Goal: Task Accomplishment & Management: Manage account settings

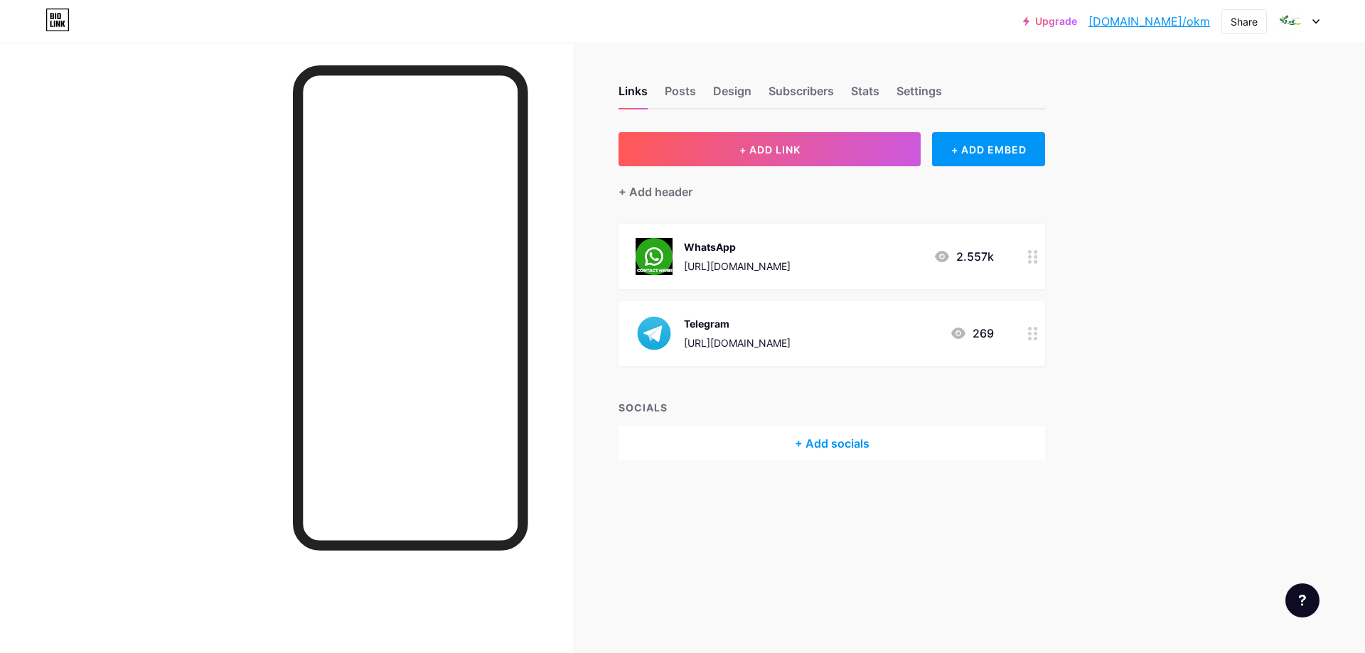
click at [859, 257] on div "WhatsApp [URL][DOMAIN_NAME] 2.557k" at bounding box center [815, 256] width 358 height 37
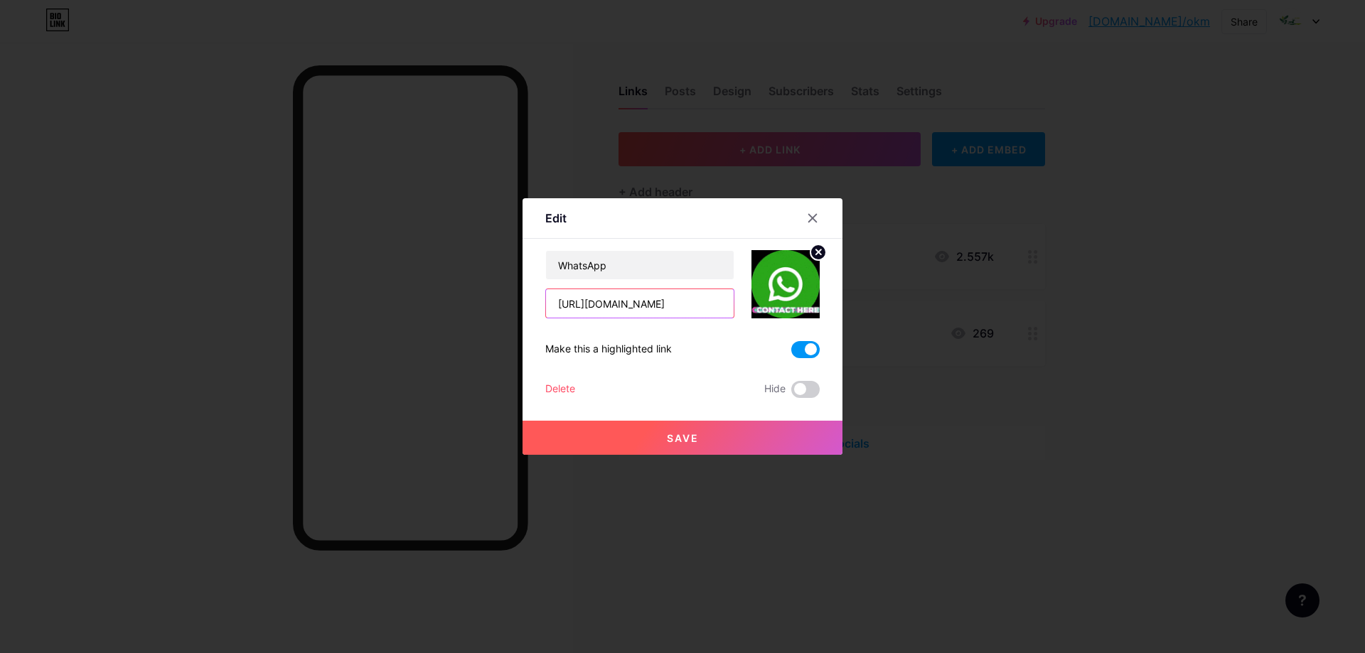
drag, startPoint x: 628, startPoint y: 309, endPoint x: 704, endPoint y: 301, distance: 75.7
click at [704, 301] on input "[URL][DOMAIN_NAME]" at bounding box center [640, 303] width 188 height 28
click at [654, 302] on input "[URL][DOMAIN_NAME]" at bounding box center [640, 303] width 188 height 28
drag, startPoint x: 641, startPoint y: 303, endPoint x: 706, endPoint y: 299, distance: 65.5
click at [706, 299] on input "[URL][DOMAIN_NAME]" at bounding box center [640, 303] width 188 height 28
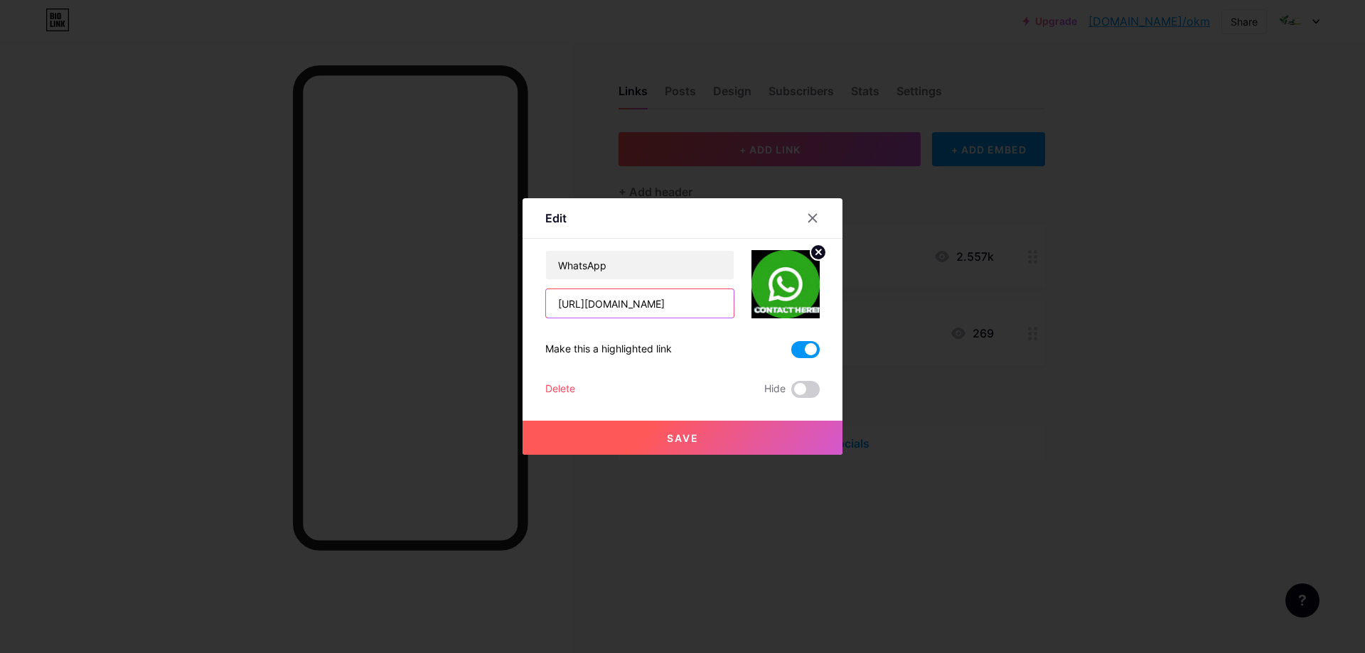
type input "[URL][DOMAIN_NAME]"
click at [678, 435] on span "Save" at bounding box center [683, 438] width 32 height 12
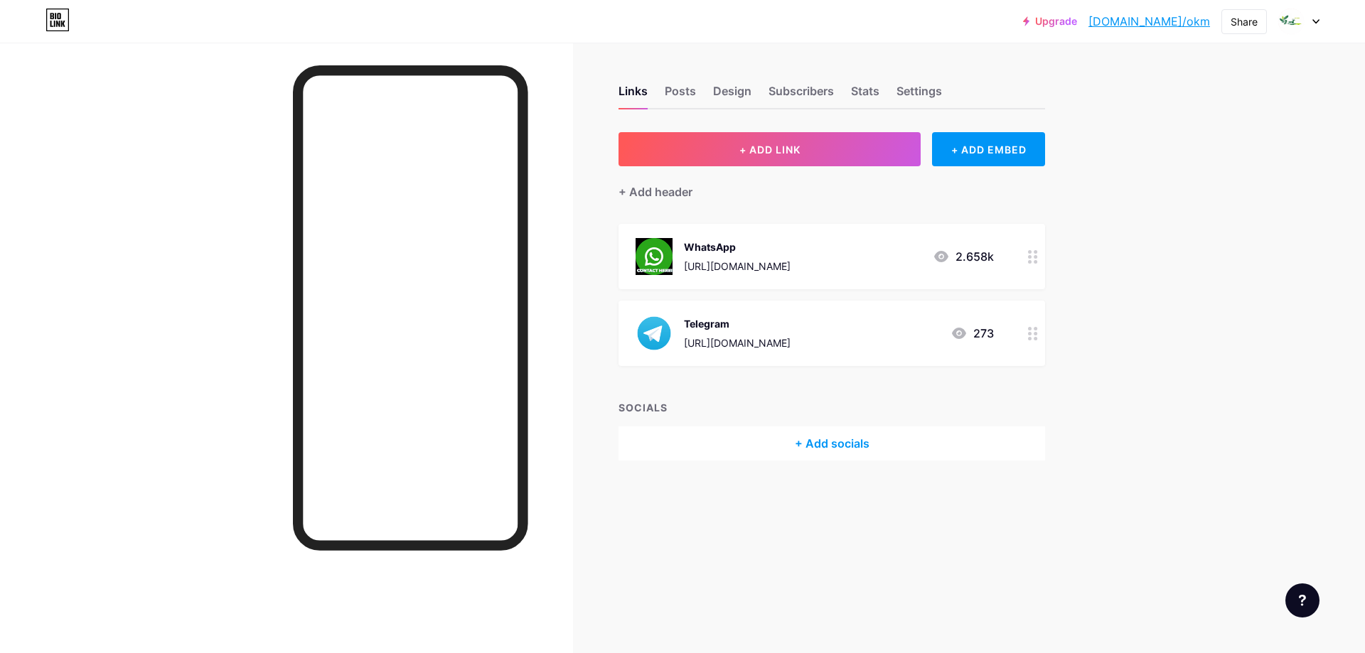
click at [878, 259] on div "WhatsApp [URL][DOMAIN_NAME] 2.658k" at bounding box center [815, 256] width 358 height 37
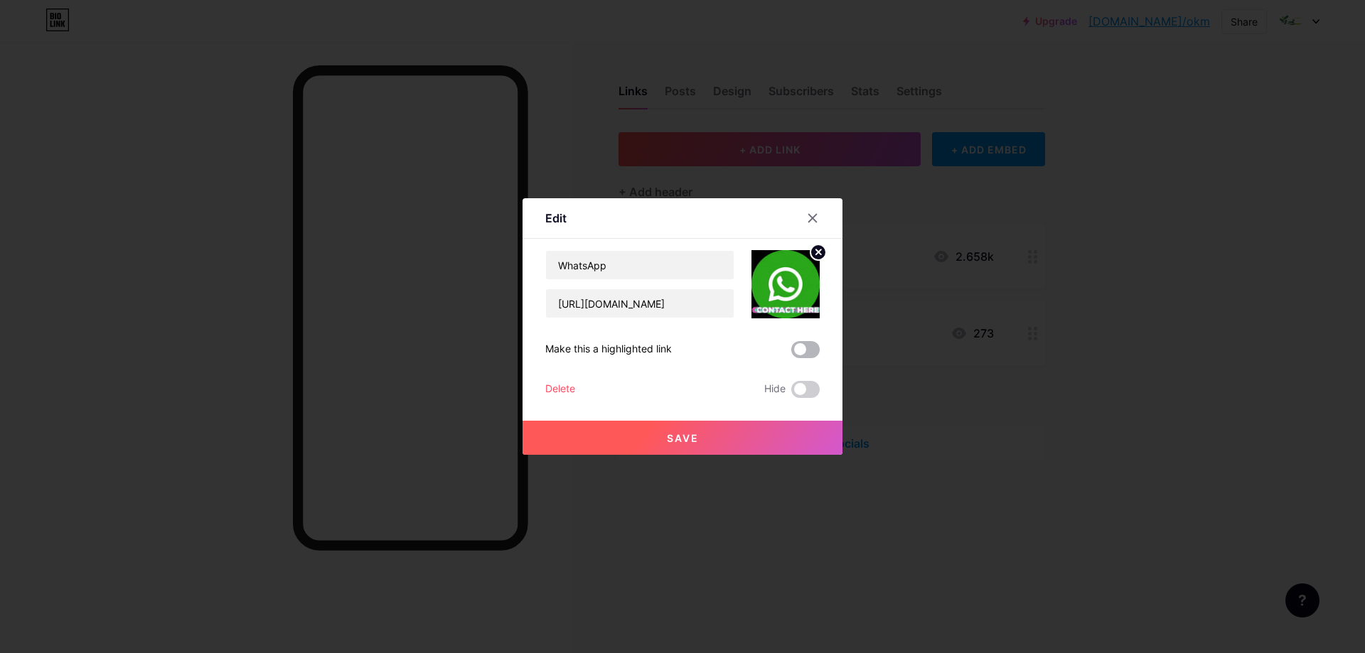
click at [801, 346] on span at bounding box center [805, 349] width 28 height 17
click at [791, 353] on input "checkbox" at bounding box center [791, 353] width 0 height 0
click at [715, 437] on button "Save" at bounding box center [683, 438] width 320 height 34
